Goal: Task Accomplishment & Management: Manage account settings

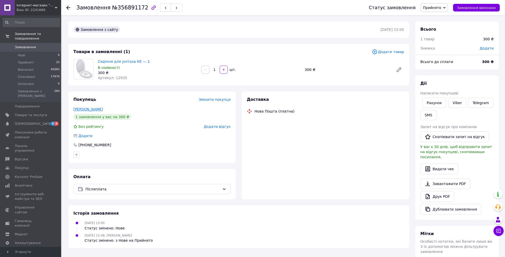
click at [88, 110] on link "Рахімова Світлана" at bounding box center [88, 109] width 30 height 4
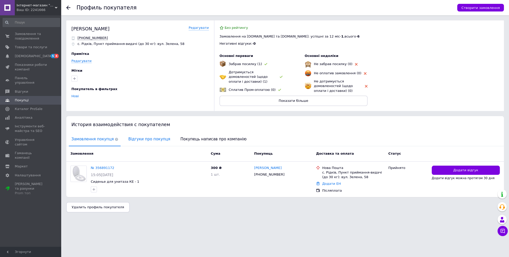
click at [128, 144] on span "Відгуки про покупця" at bounding box center [149, 139] width 47 height 13
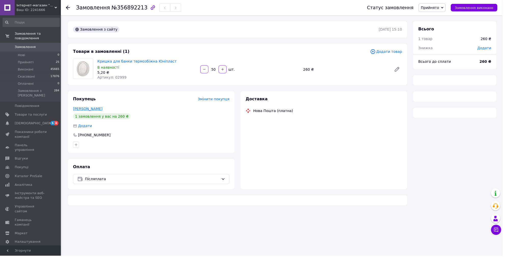
click at [89, 110] on link "Габор Михайло" at bounding box center [88, 109] width 30 height 4
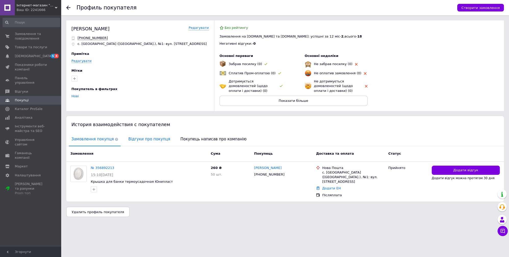
click at [145, 137] on span "Відгуки про покупця" at bounding box center [149, 139] width 47 height 13
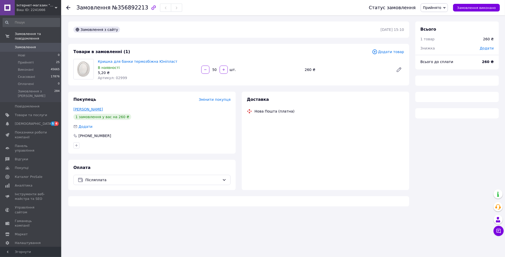
click at [80, 107] on link "[PERSON_NAME]" at bounding box center [88, 109] width 30 height 4
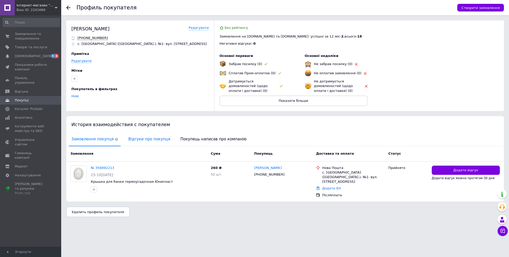
click at [137, 142] on span "Відгуки про покупця" at bounding box center [149, 139] width 47 height 13
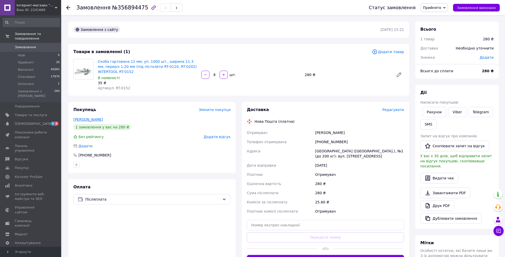
click at [85, 121] on link "Черній Олександр" at bounding box center [88, 119] width 30 height 4
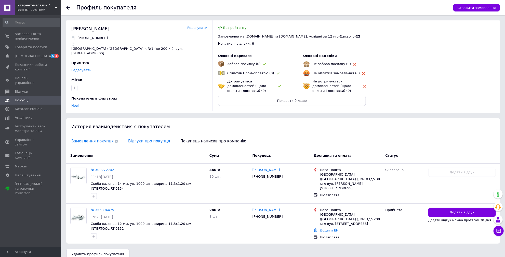
click at [139, 142] on span "Відгуки про покупця" at bounding box center [149, 141] width 47 height 13
